Goal: Task Accomplishment & Management: Use online tool/utility

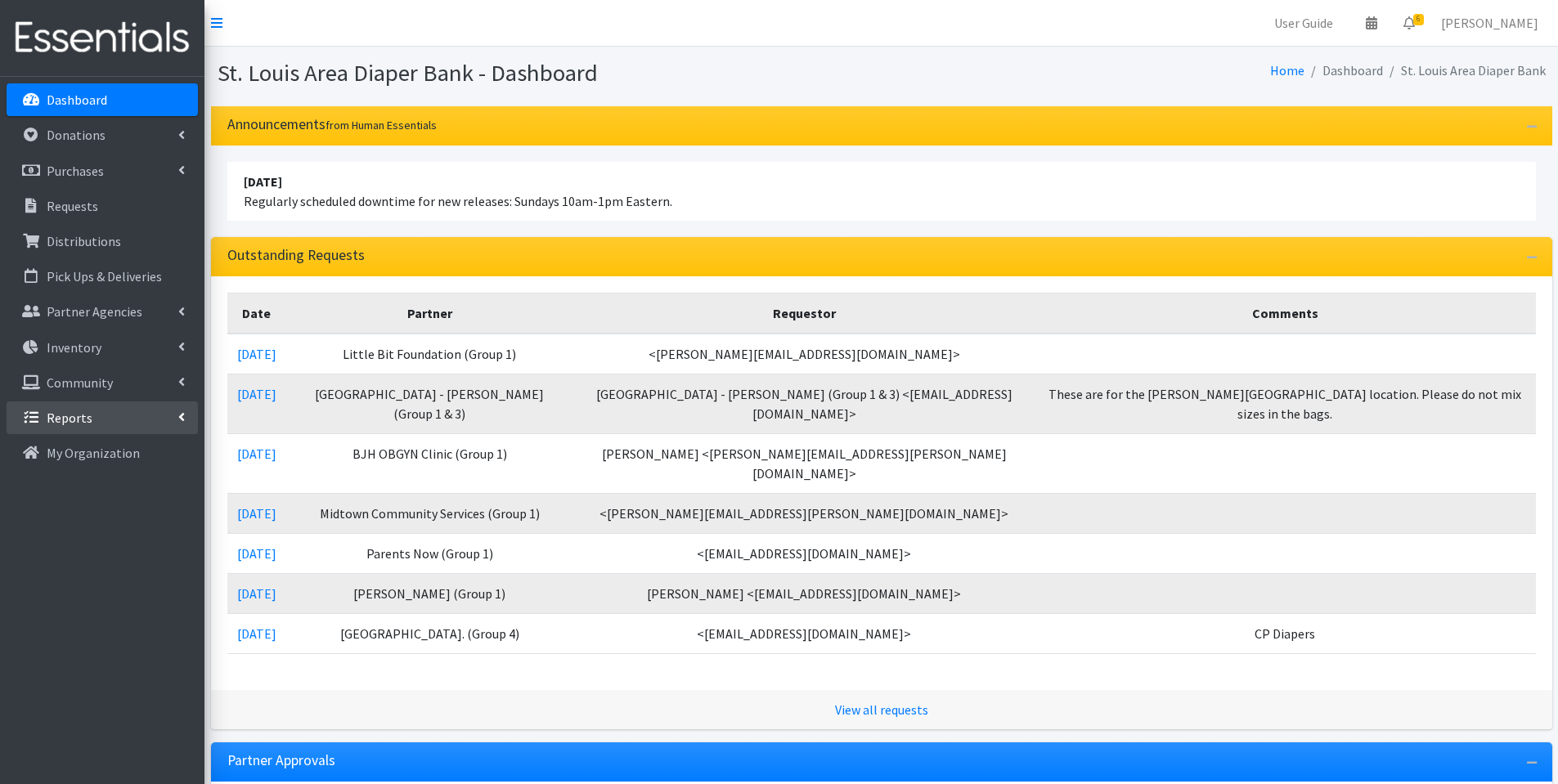
scroll to position [10, 0]
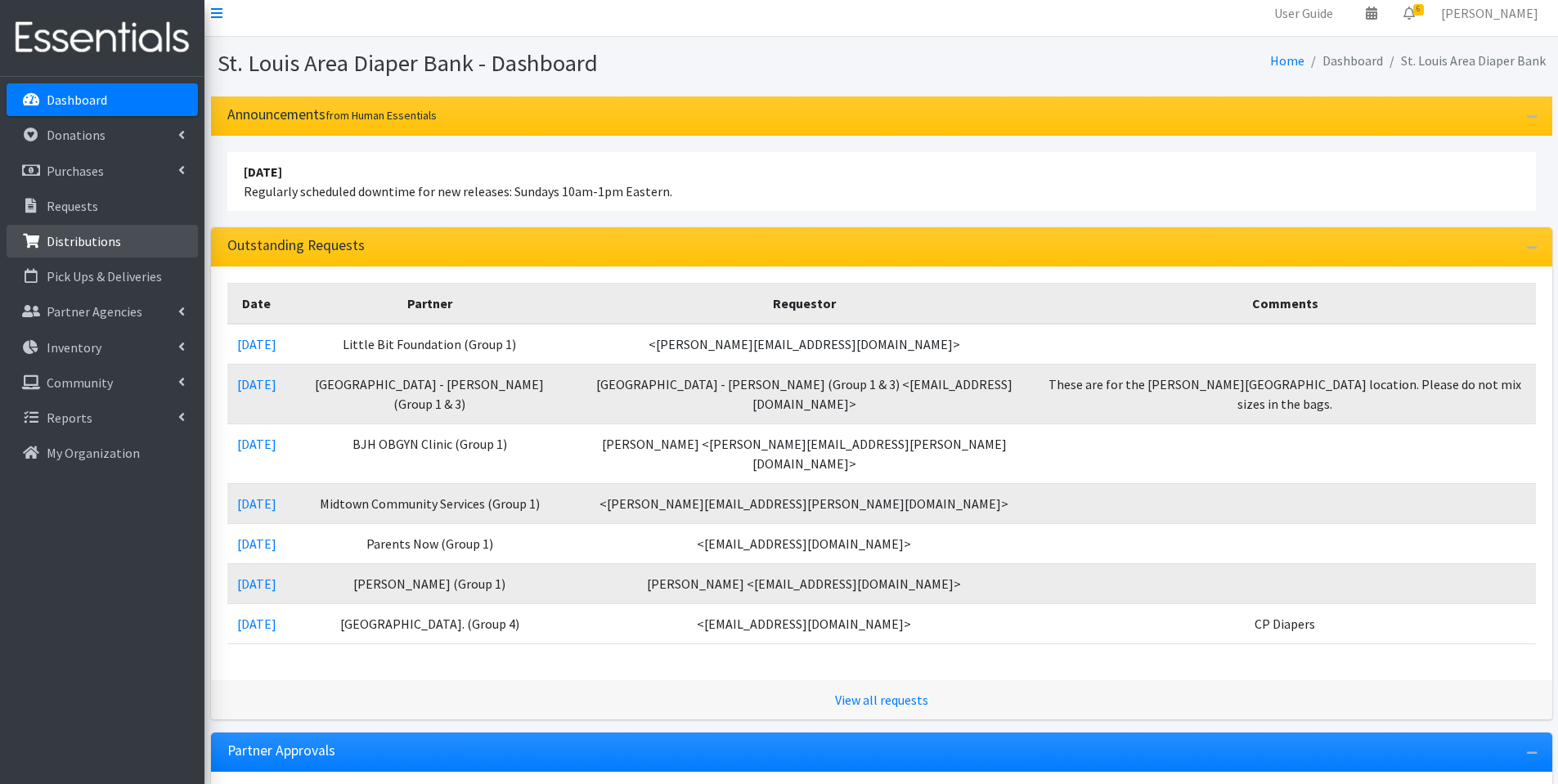
click at [114, 244] on p "Distributions" at bounding box center [83, 240] width 75 height 16
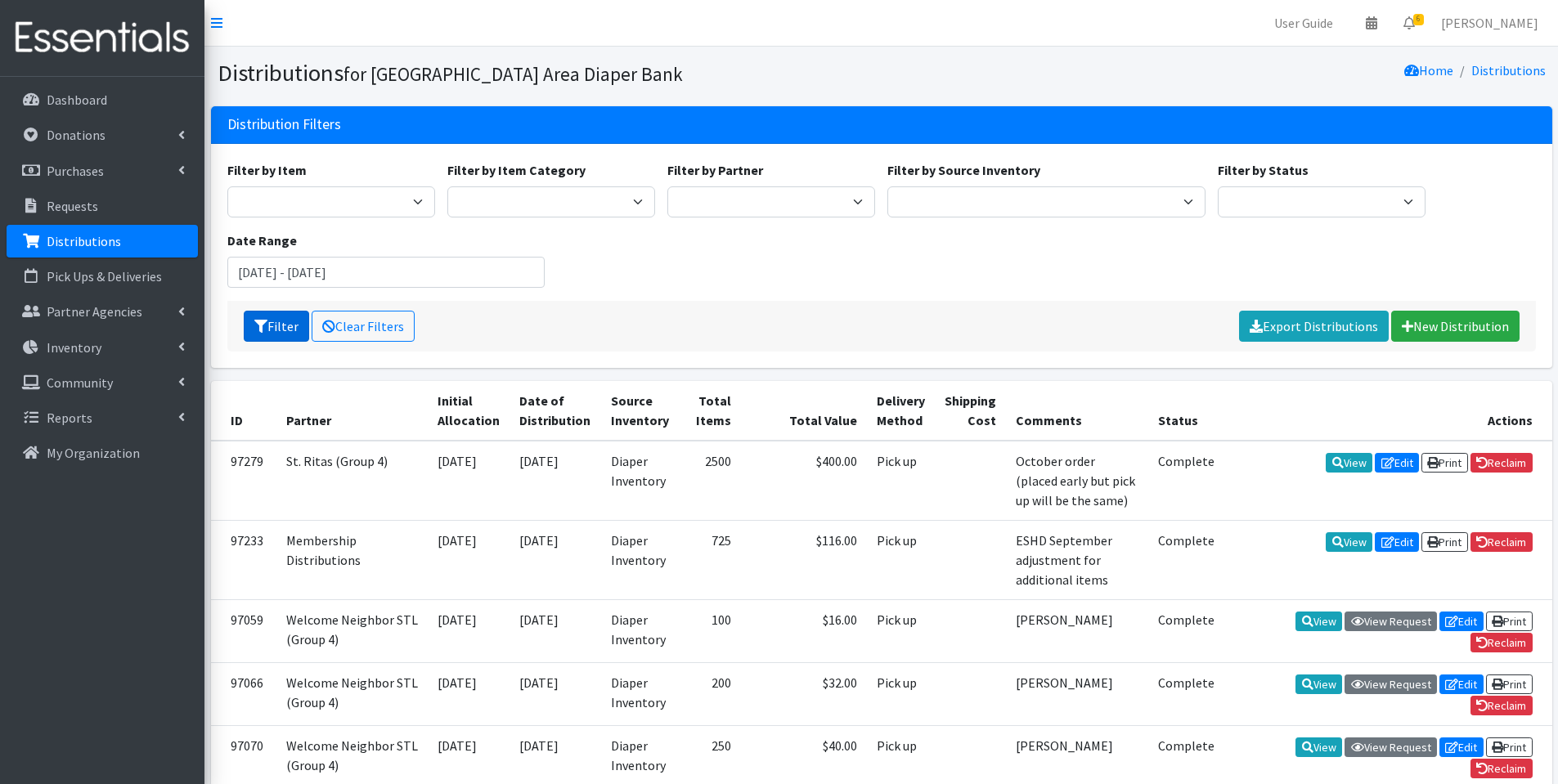
click at [286, 327] on button "Filter" at bounding box center [275, 327] width 65 height 31
click at [327, 273] on input "July 30, 2025 - October 30, 2025" at bounding box center [386, 272] width 318 height 31
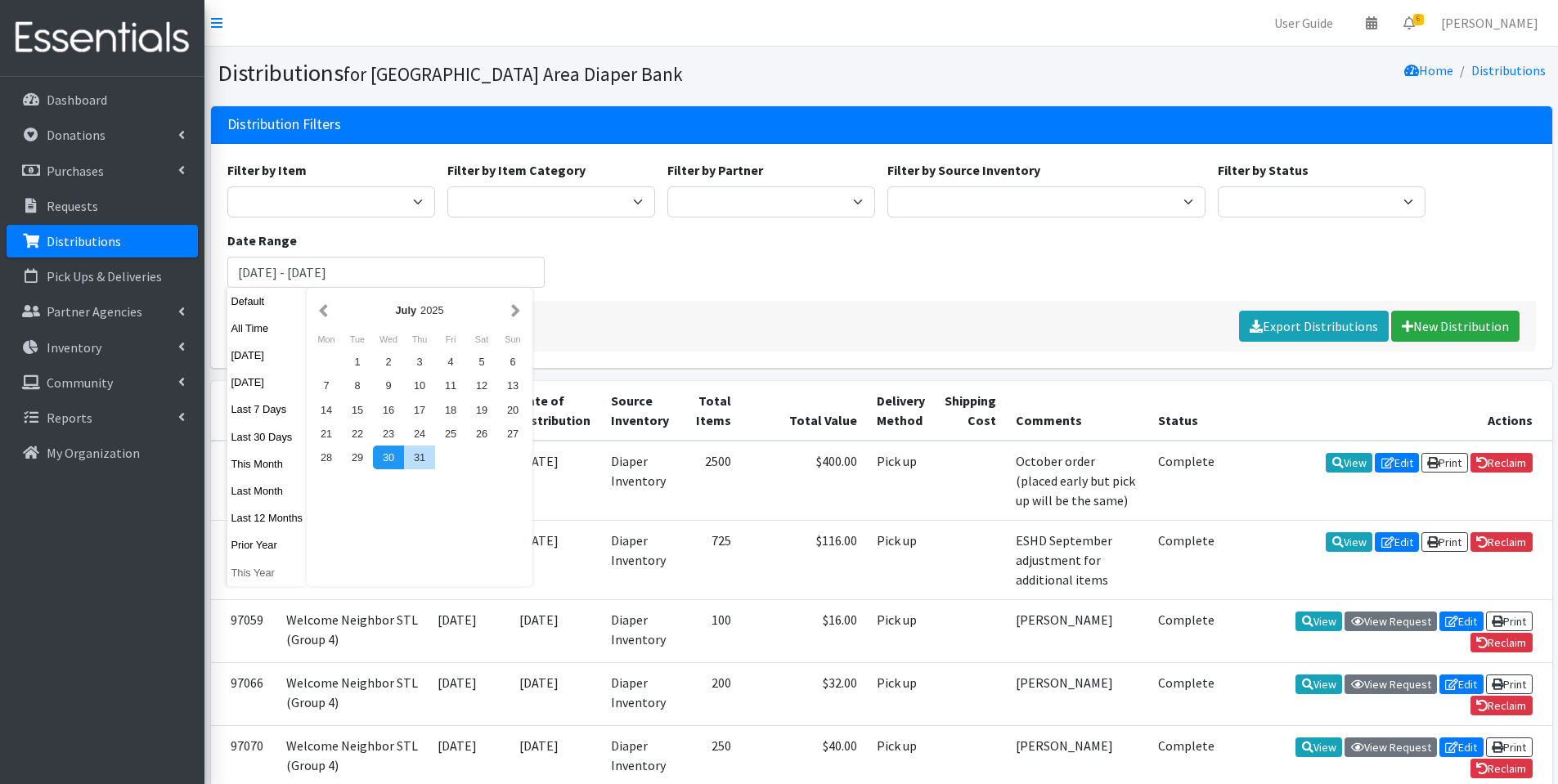
click at [268, 573] on button "This Year" at bounding box center [267, 573] width 80 height 23
type input "[DATE] - [DATE]"
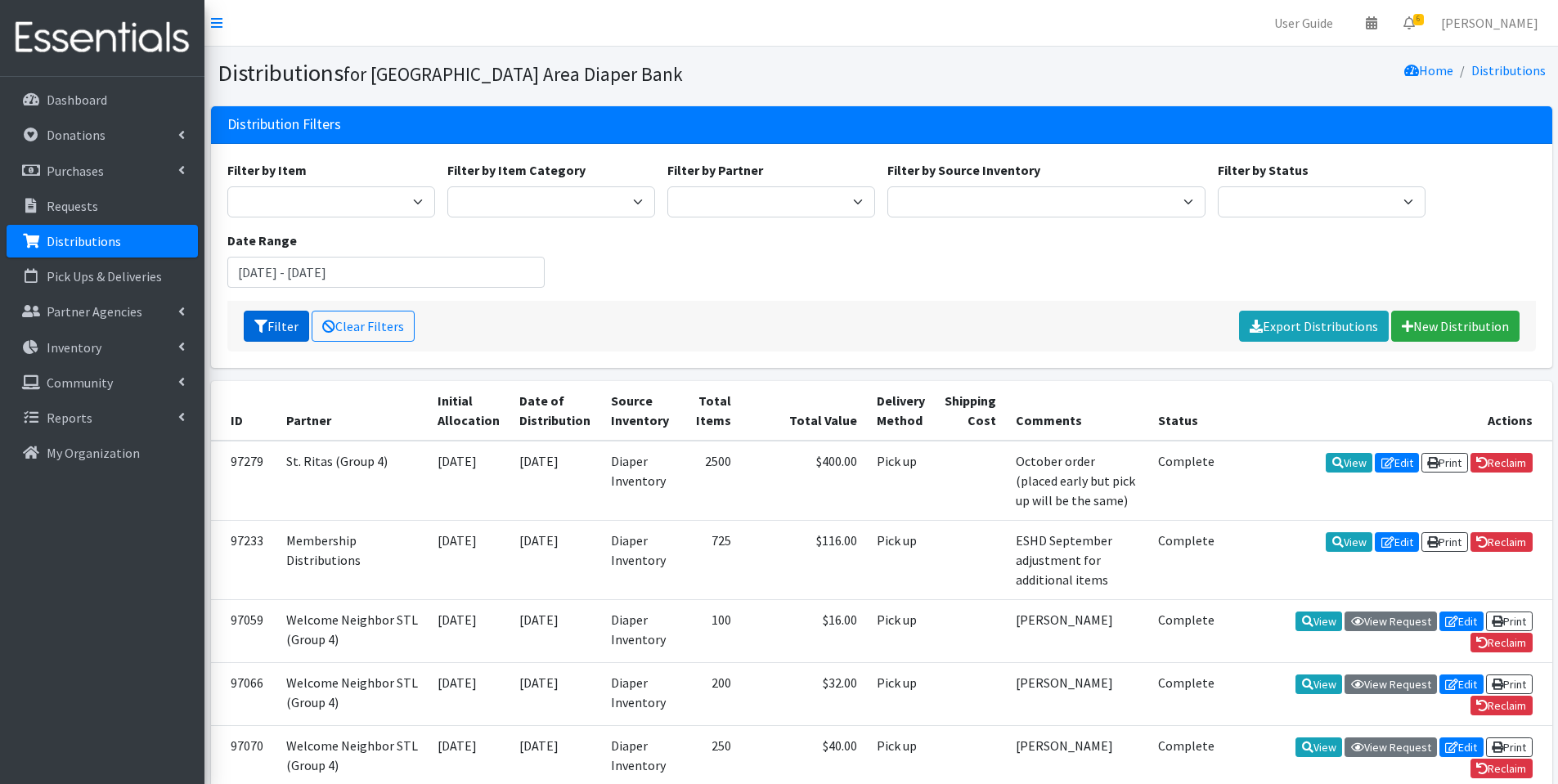
click at [284, 328] on button "Filter" at bounding box center [275, 327] width 65 height 31
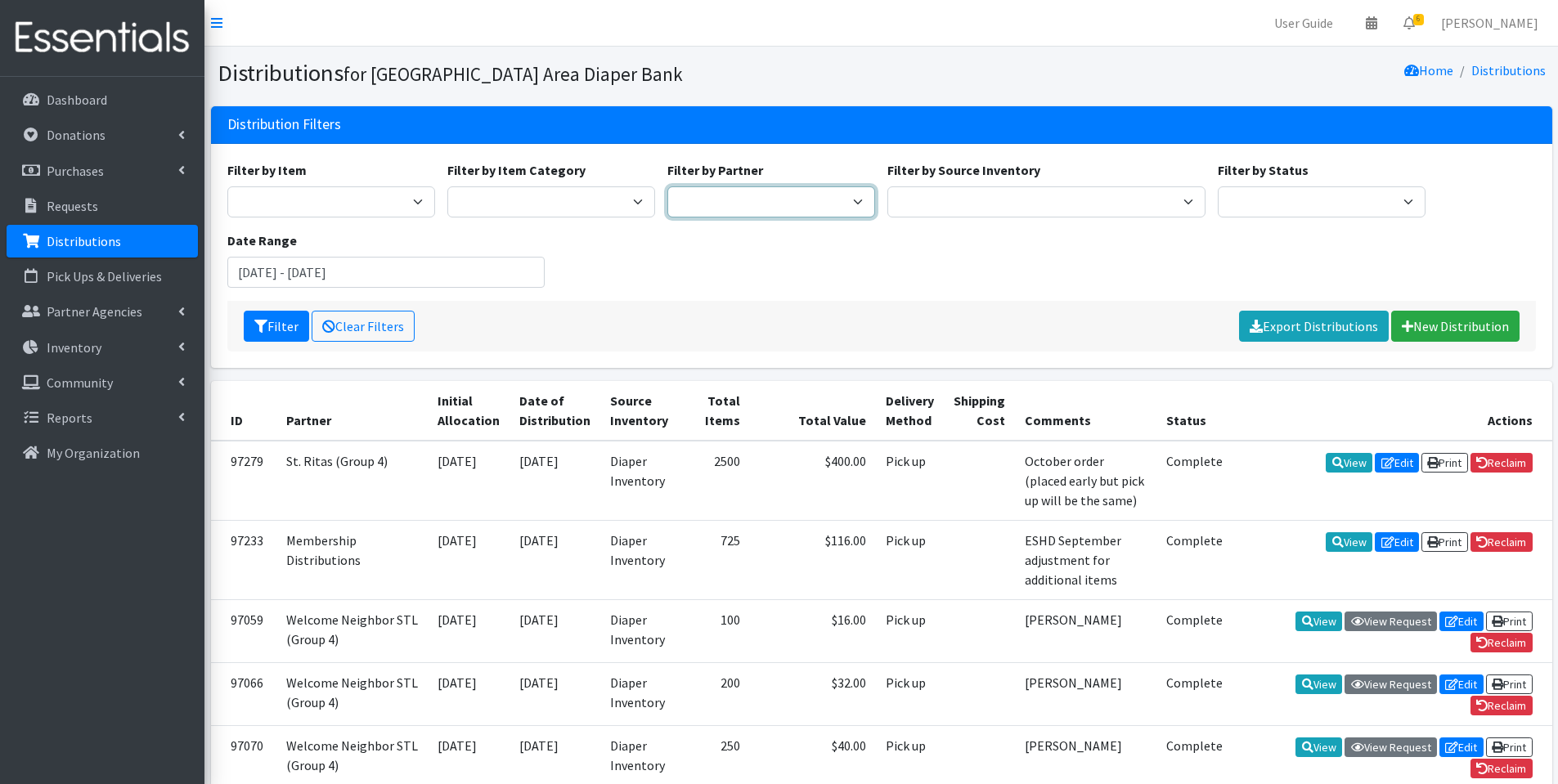
click at [798, 201] on select "Affinia Healthcare (Group 2) Annie Malone (Group 1) Assistance League of St. Lo…" at bounding box center [771, 202] width 207 height 31
select select "5715"
click at [277, 329] on button "Filter" at bounding box center [275, 327] width 65 height 31
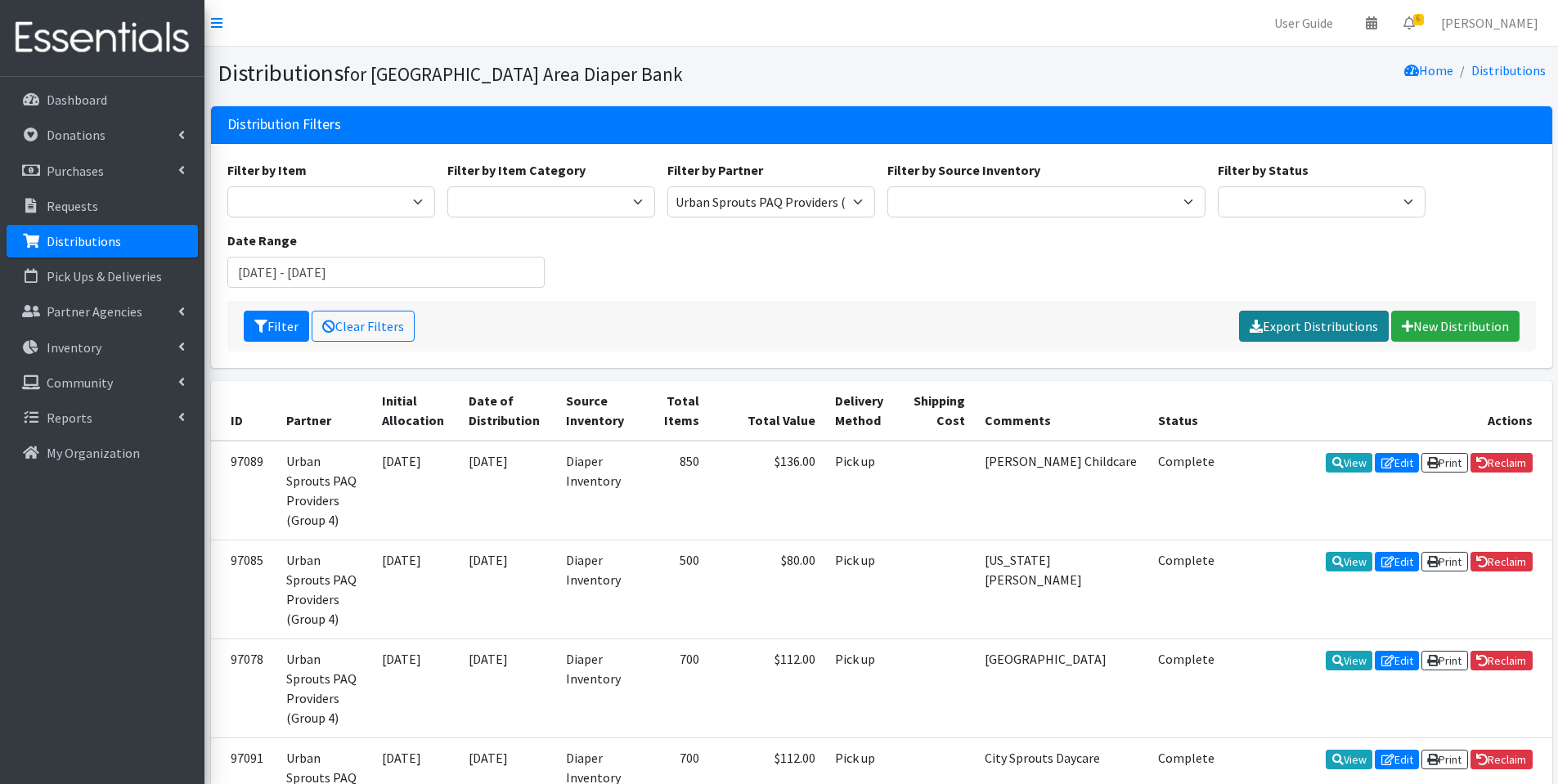
click at [1312, 331] on link "Export Distributions" at bounding box center [1314, 327] width 149 height 31
